Goal: Information Seeking & Learning: Check status

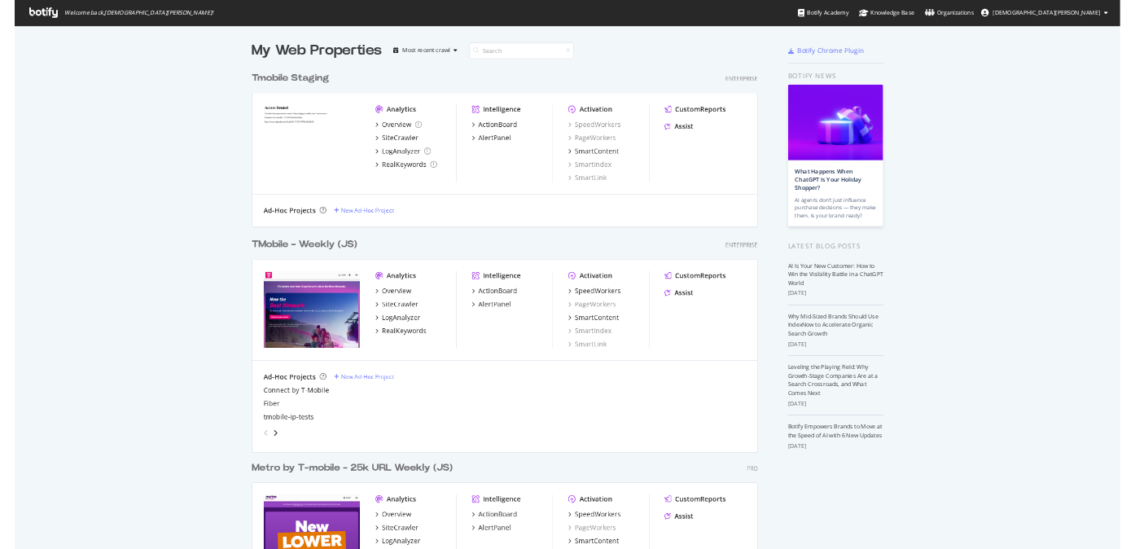
scroll to position [929, 1872]
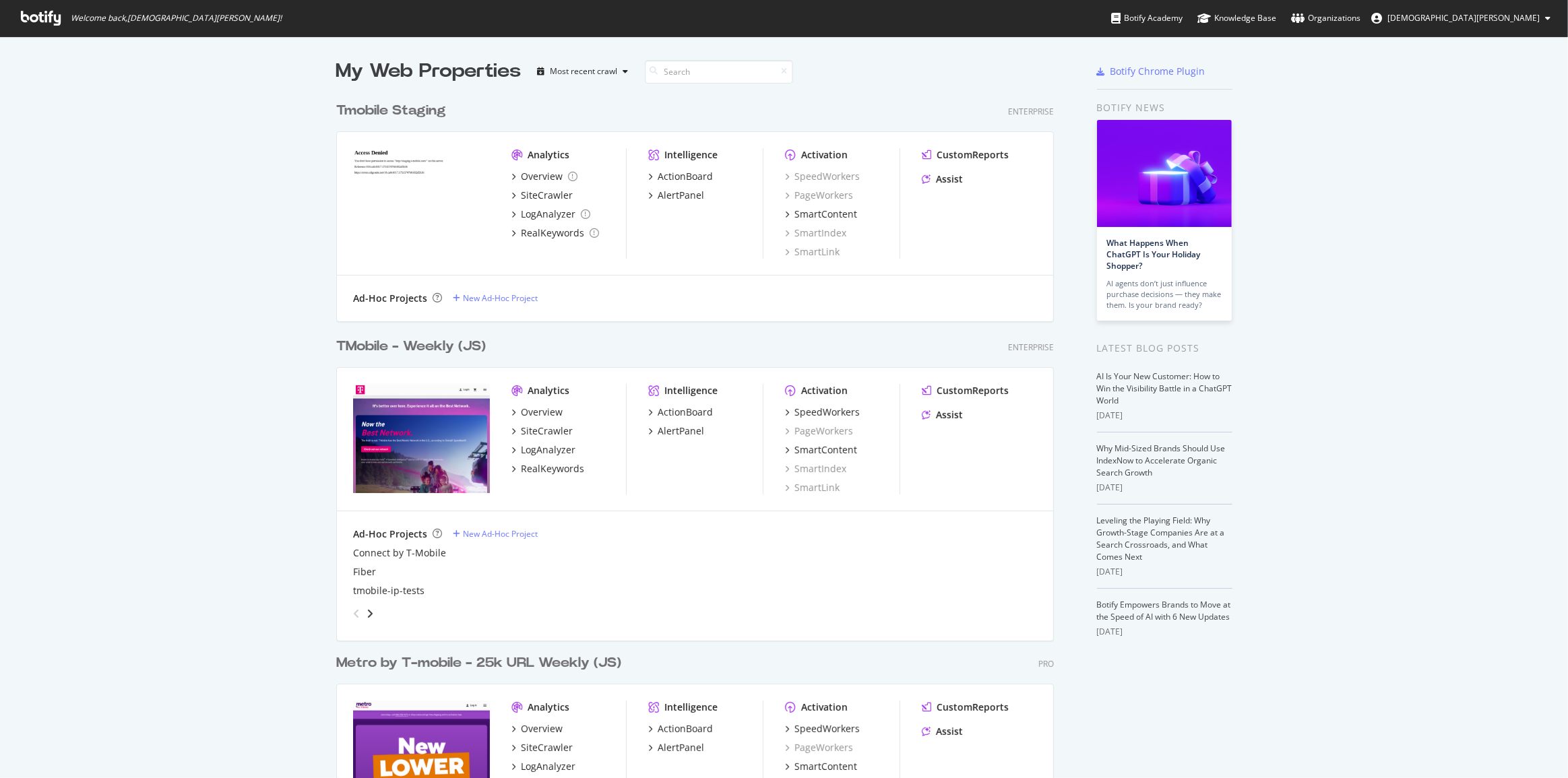
click at [445, 353] on div "TMobile - Weekly (JS)" at bounding box center [411, 347] width 150 height 20
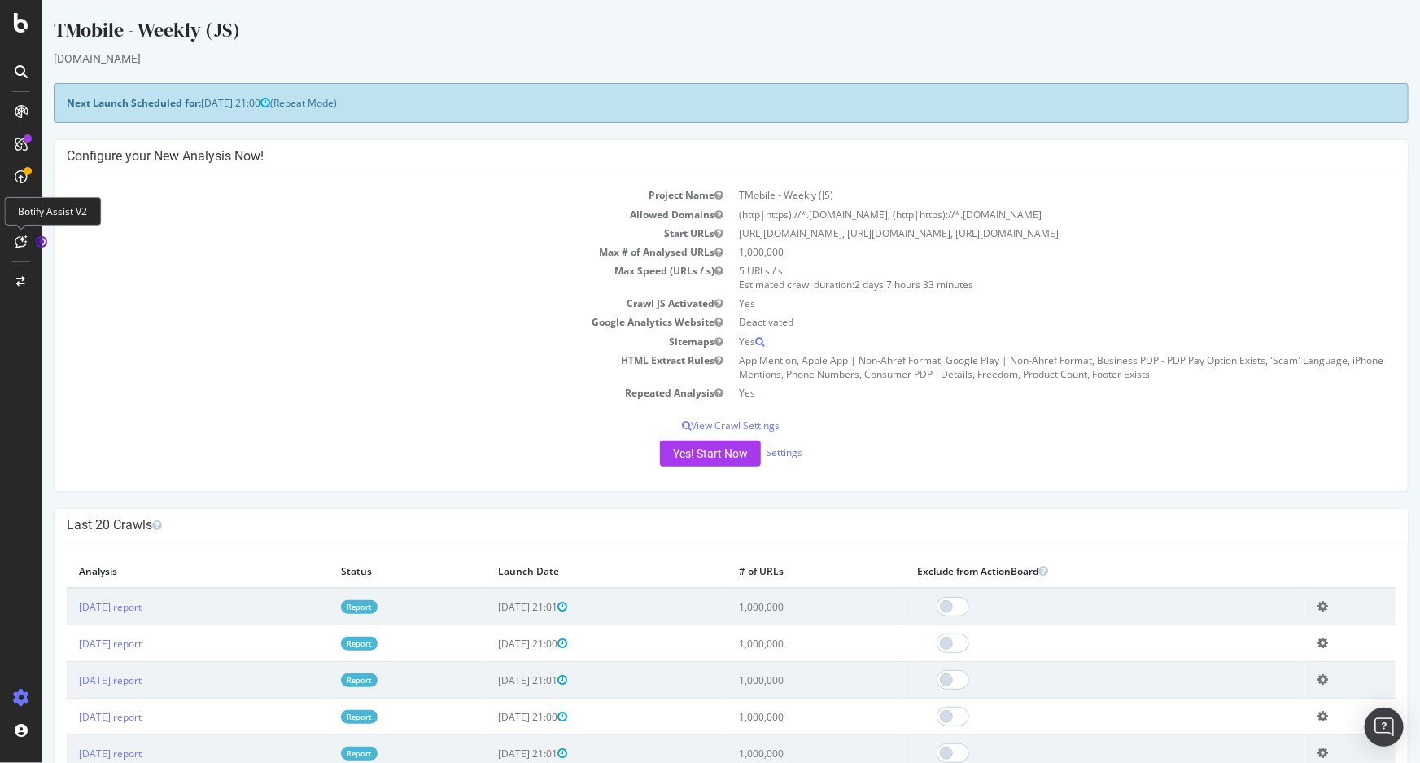
click at [20, 241] on icon at bounding box center [21, 241] width 12 height 13
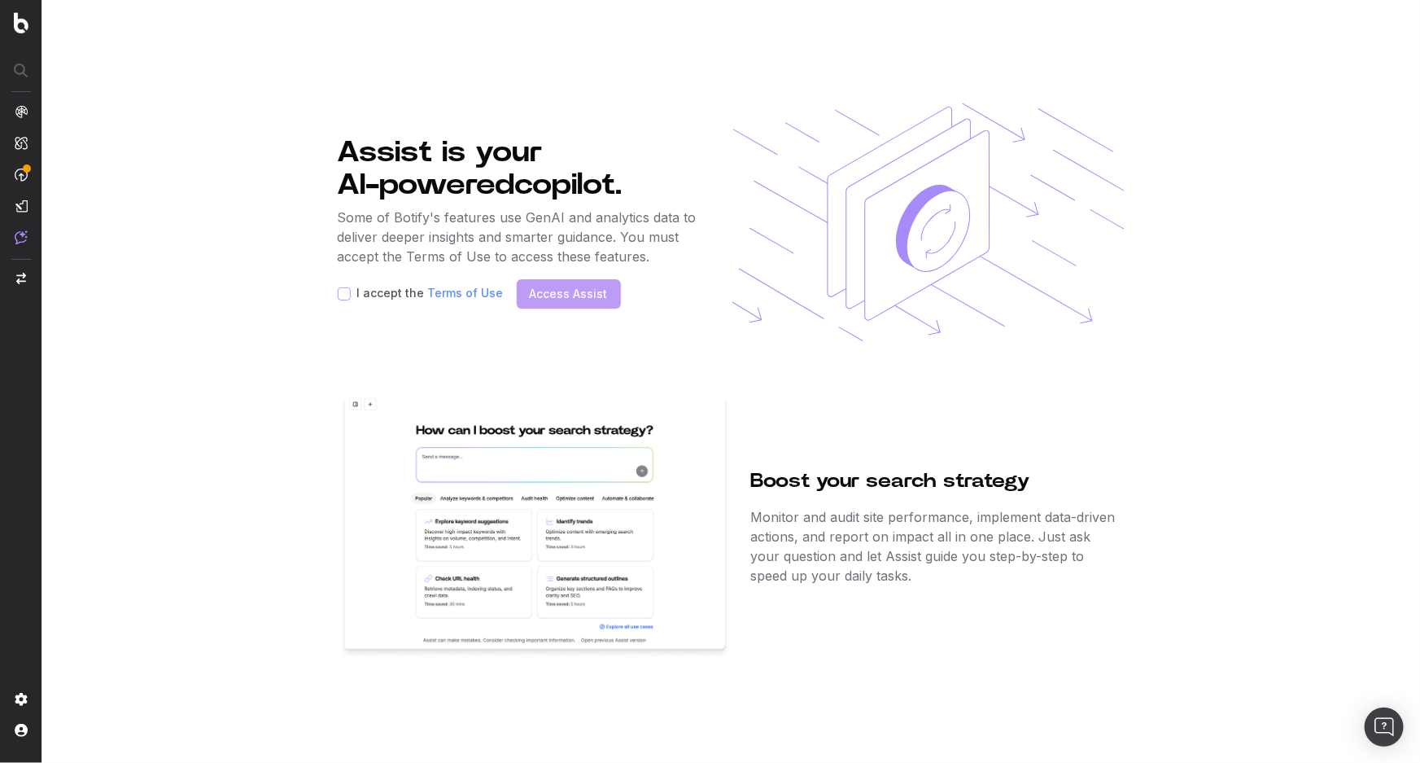
click at [669, 562] on img at bounding box center [535, 526] width 394 height 267
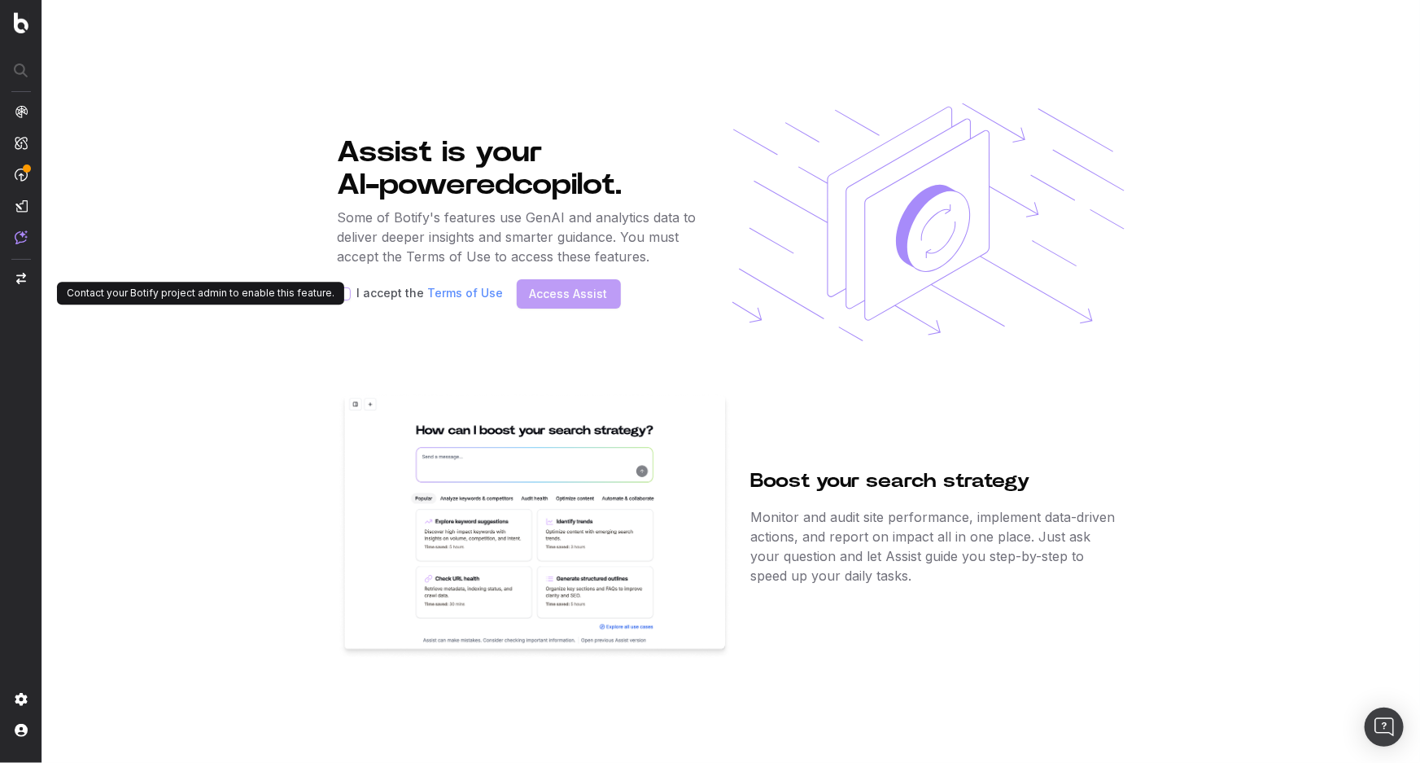
click at [383, 293] on label "I accept the Terms of Use" at bounding box center [430, 293] width 147 height 13
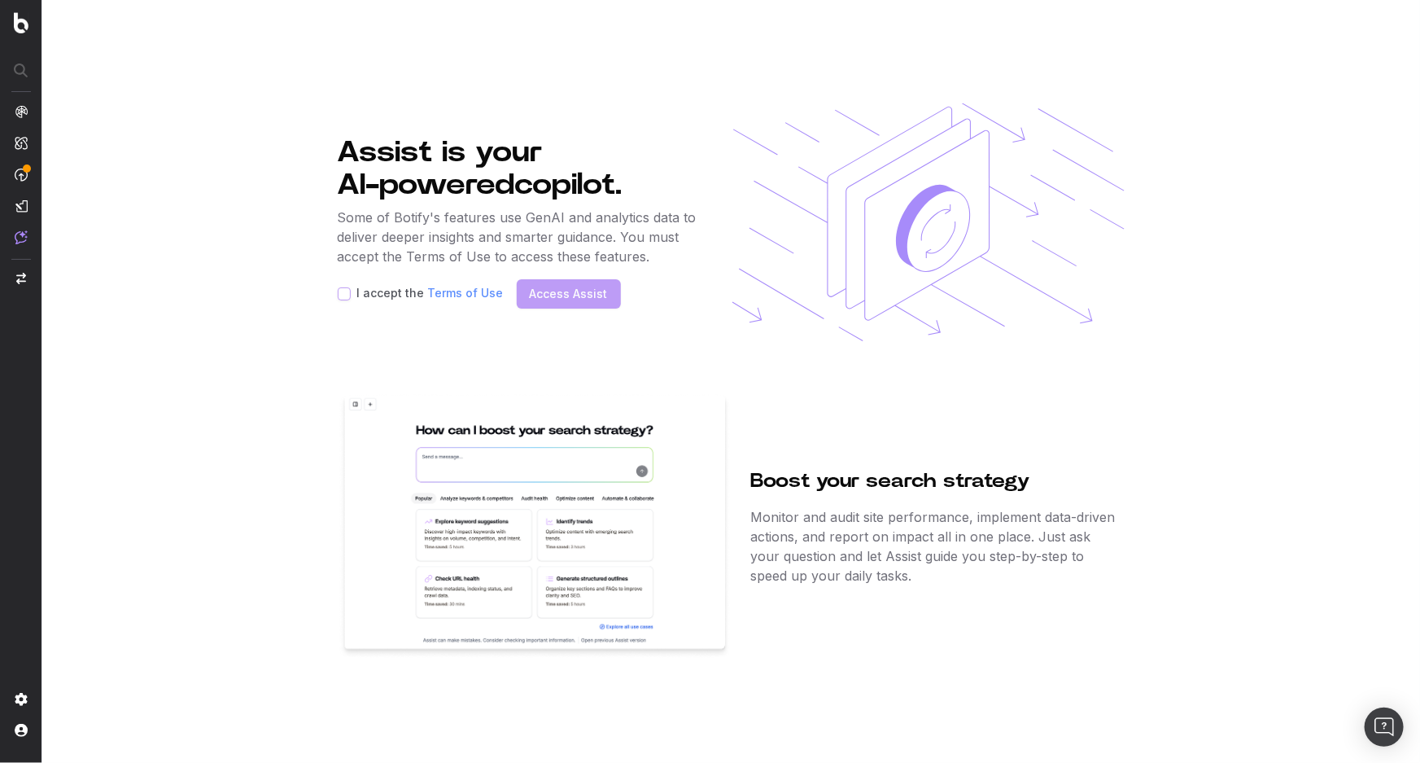
click at [594, 296] on div "I accept the Terms of Use Access Assist" at bounding box center [520, 293] width 365 height 29
click at [470, 295] on link "Terms of Use" at bounding box center [466, 293] width 76 height 14
click at [106, 254] on span "CustomReports" at bounding box center [99, 253] width 81 height 13
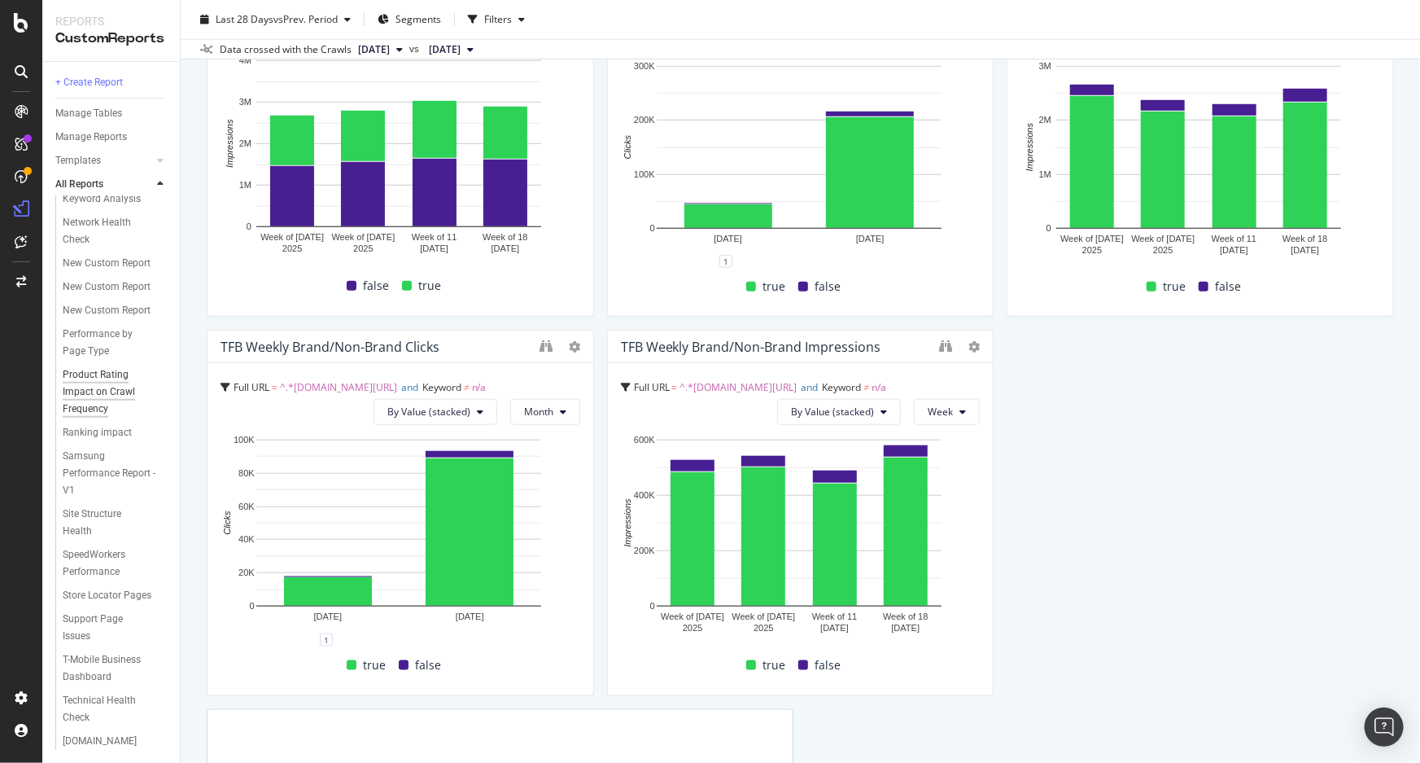
scroll to position [737, 0]
click at [90, 499] on div "Samsung Performance Report - V1" at bounding box center [110, 473] width 95 height 51
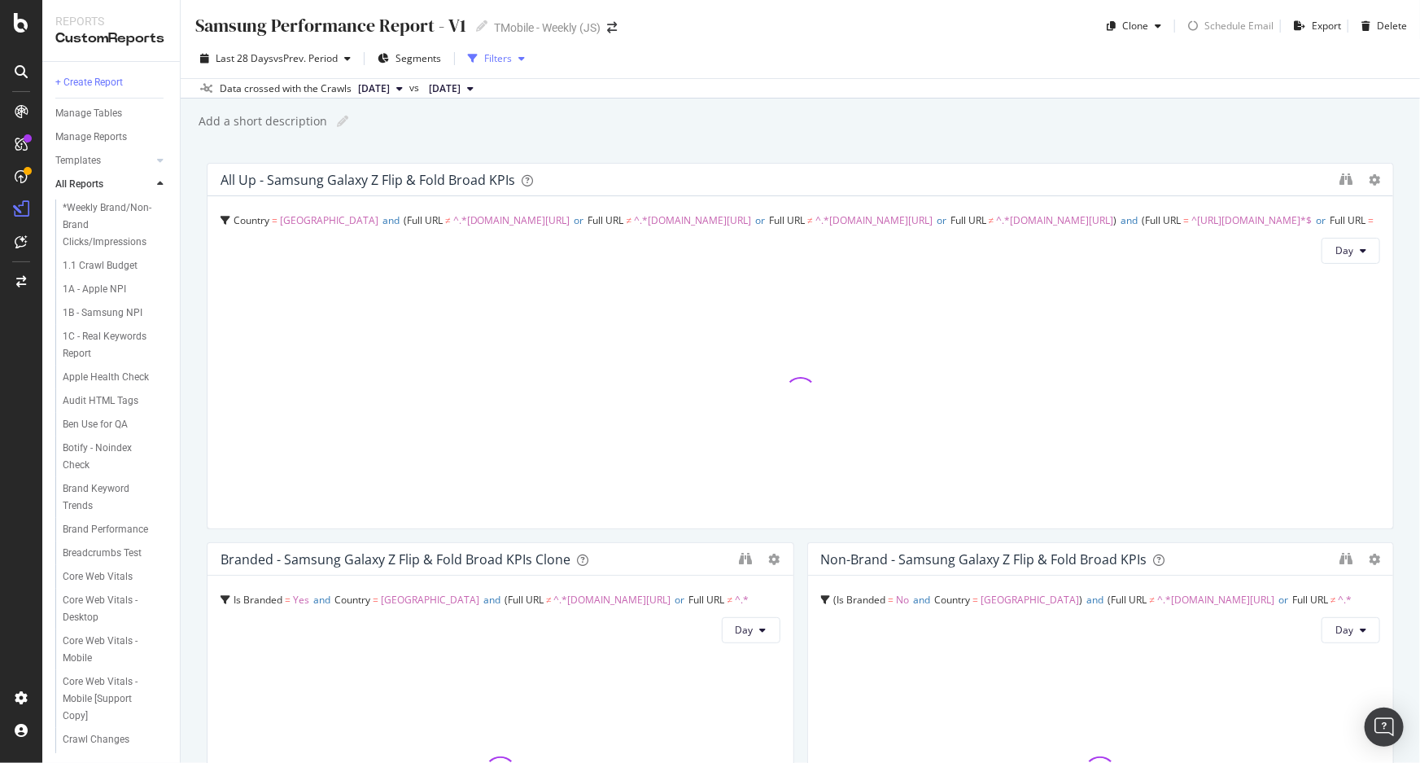
click at [498, 57] on div "Filters" at bounding box center [498, 58] width 28 height 14
click at [527, 59] on div "button" at bounding box center [522, 59] width 20 height 10
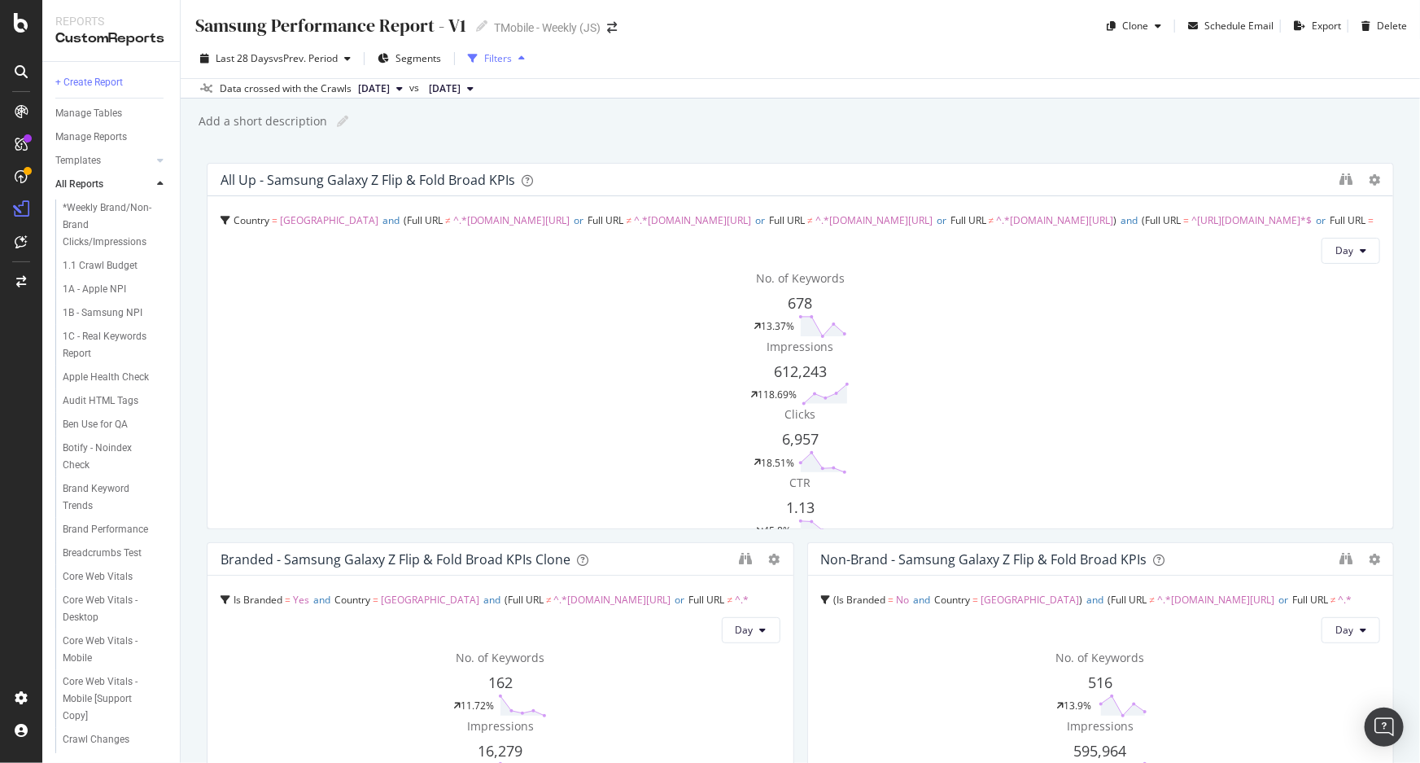
click at [527, 59] on div "button" at bounding box center [522, 59] width 20 height 10
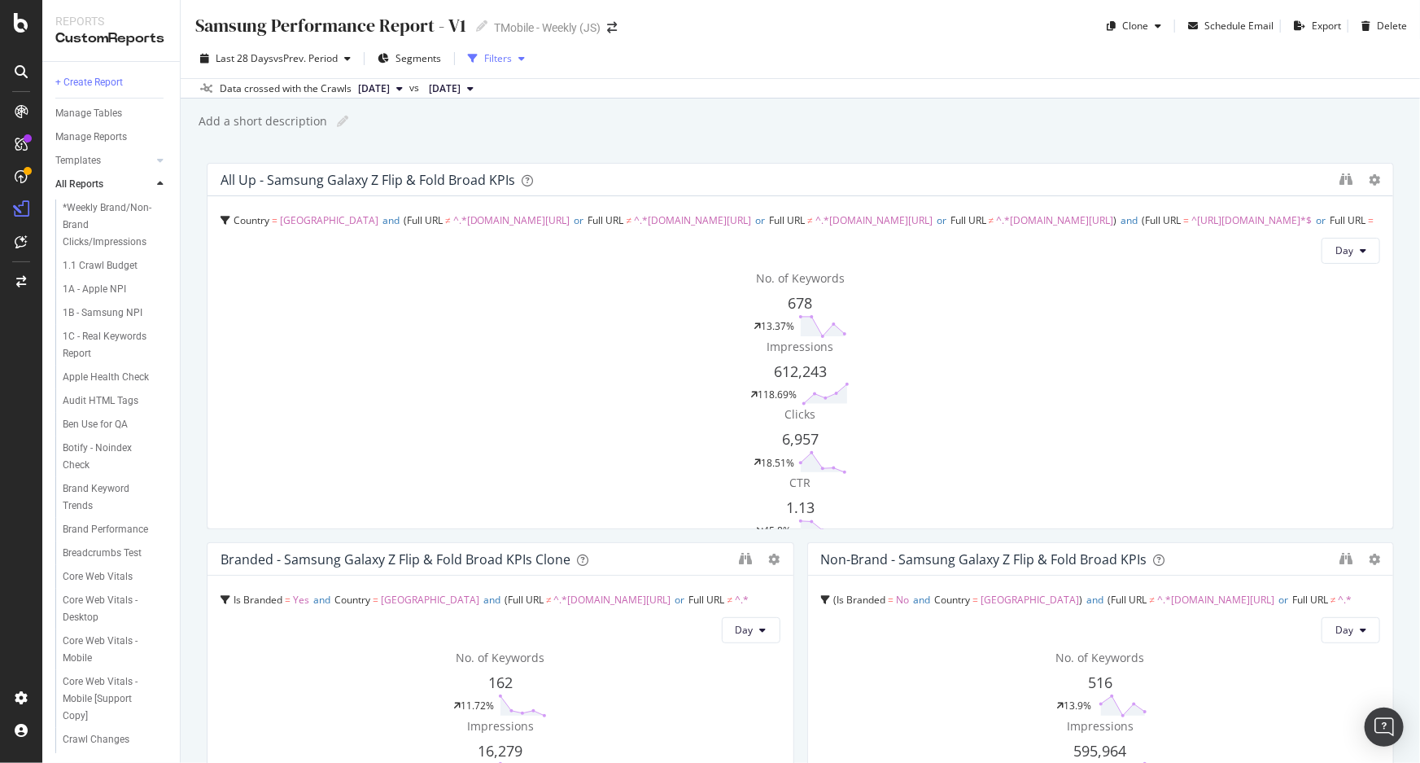
click at [527, 59] on div "button" at bounding box center [522, 59] width 20 height 10
